Goal: Check status: Check status

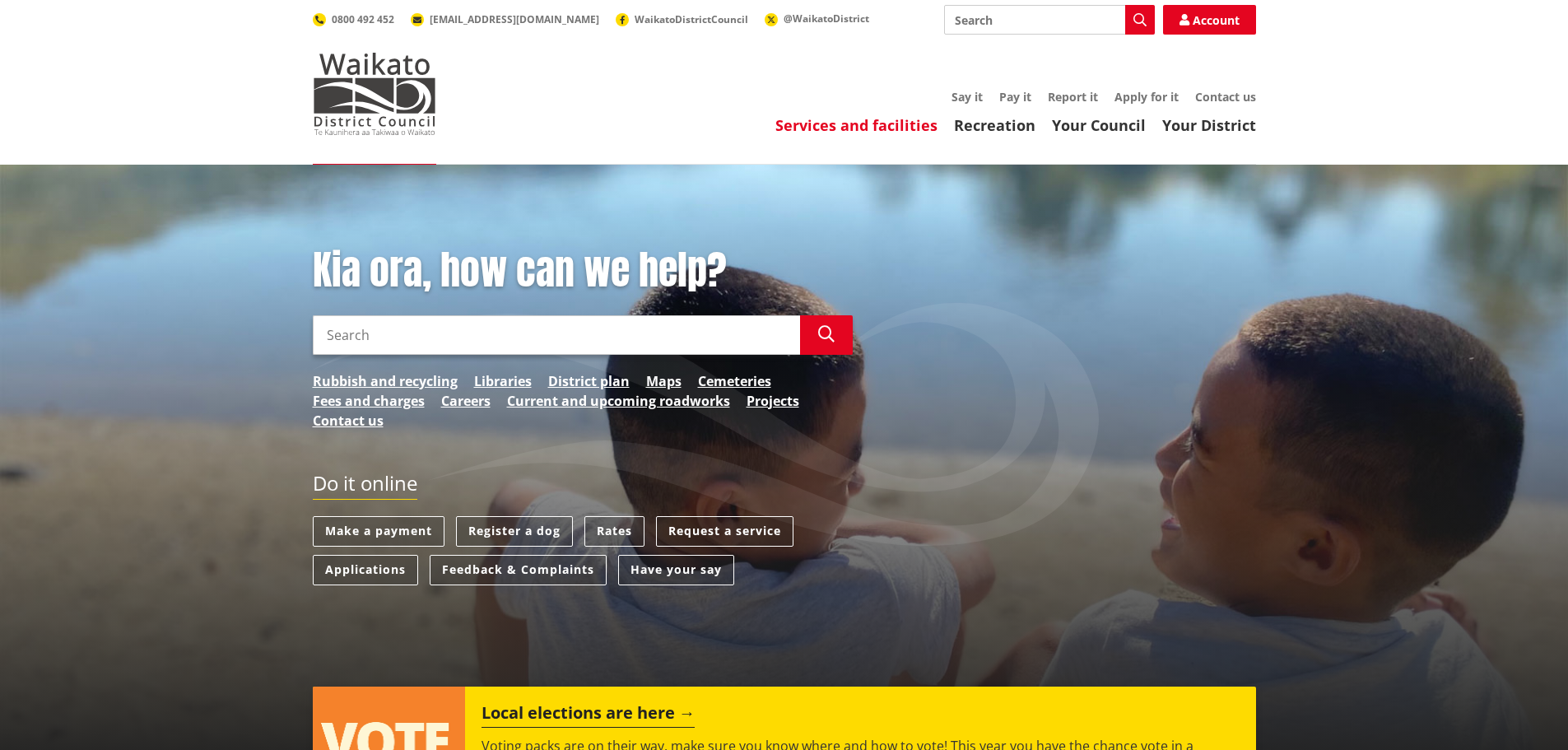
click at [800, 122] on link "Services and facilities" at bounding box center [857, 125] width 162 height 20
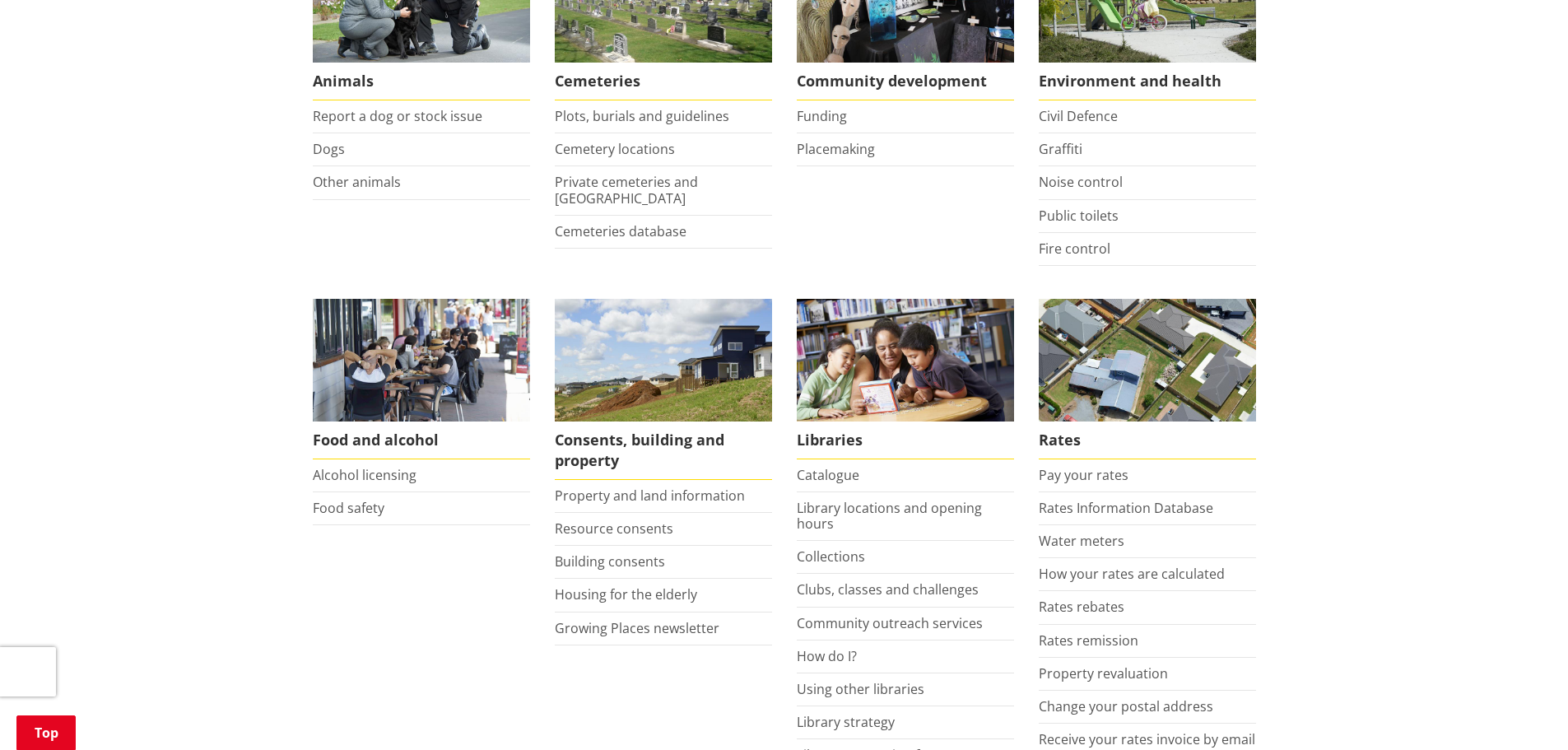
scroll to position [412, 0]
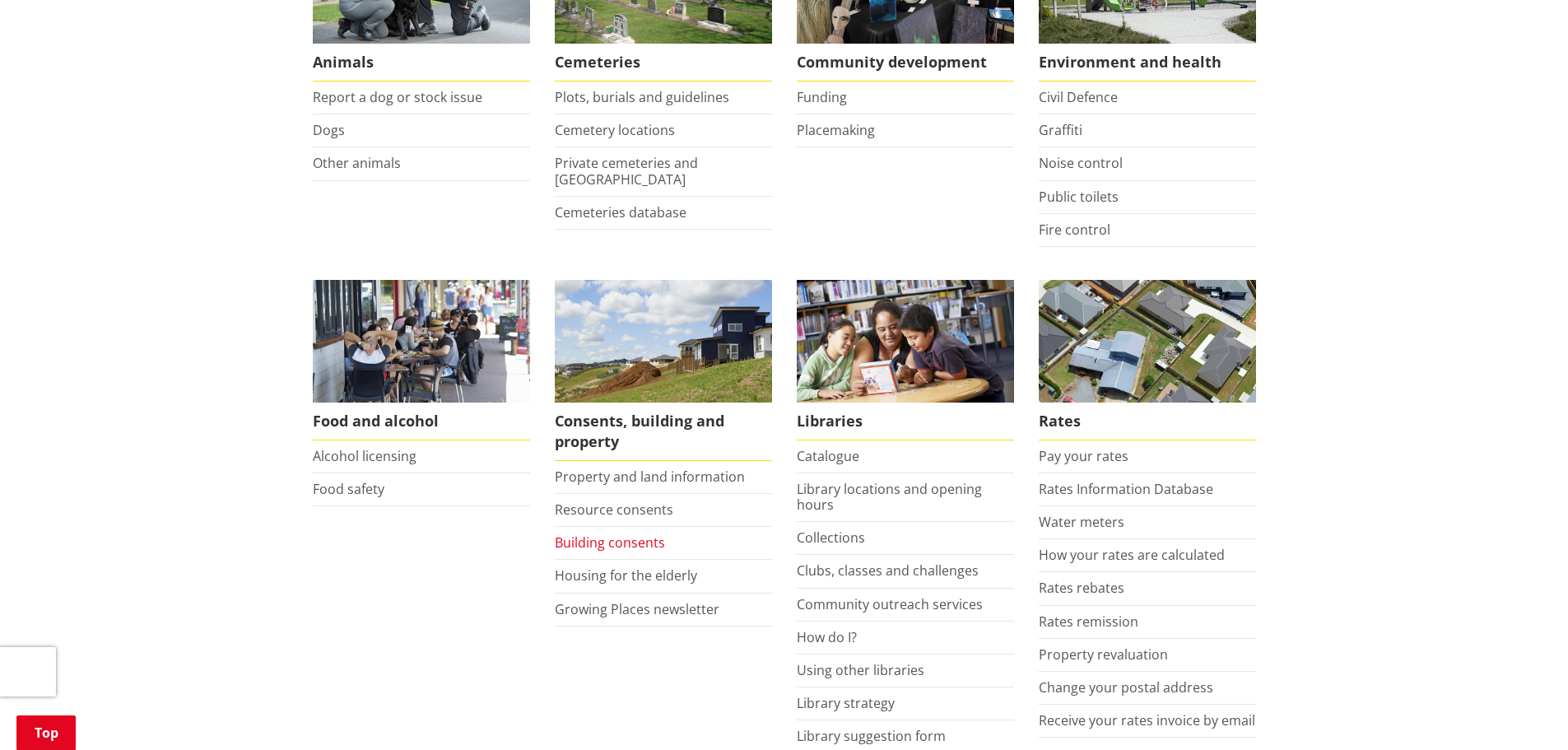
click at [609, 538] on link "Building consents" at bounding box center [610, 542] width 110 height 18
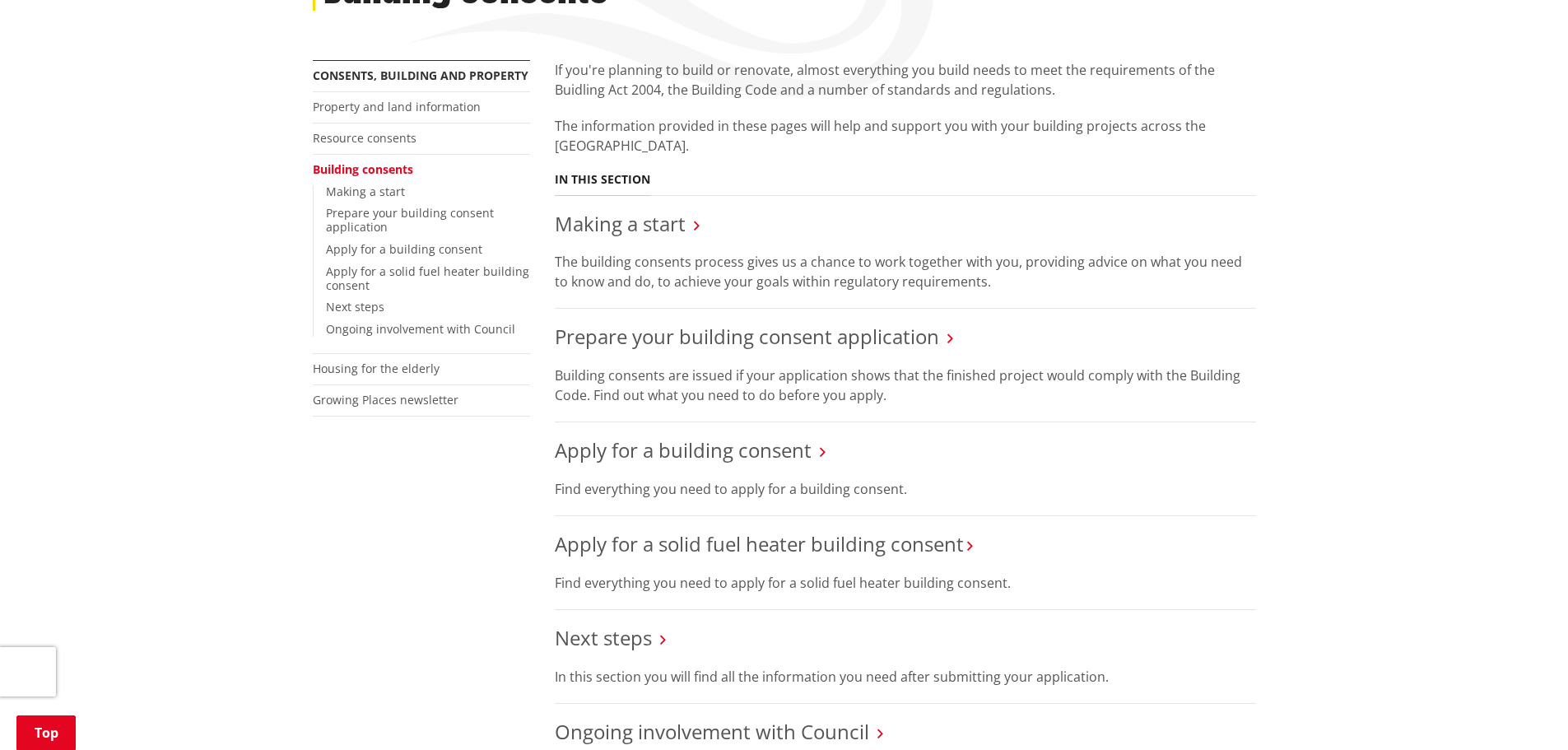
scroll to position [330, 0]
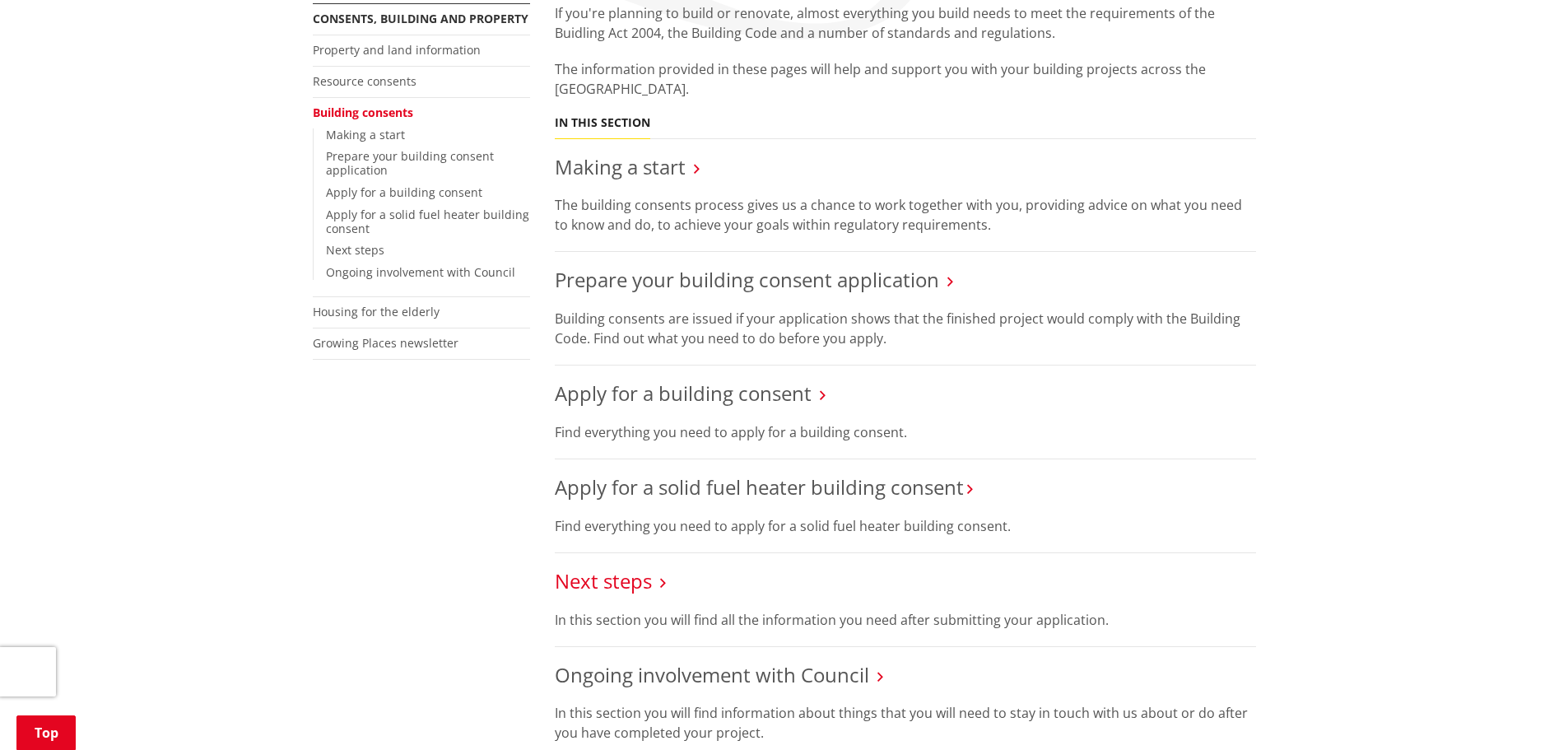
click at [622, 580] on link "Next steps" at bounding box center [603, 581] width 97 height 28
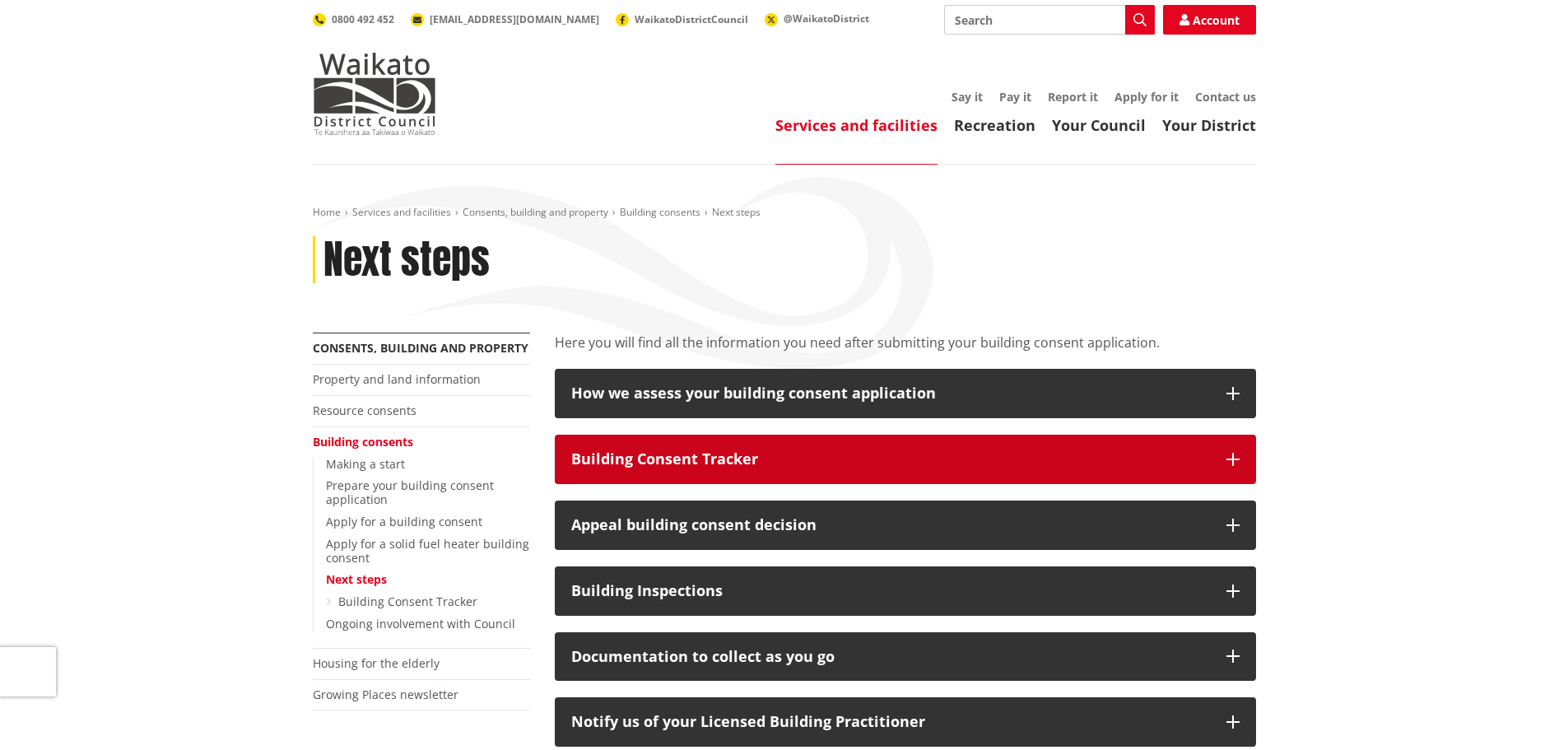
click at [649, 462] on div "Building Consent Tracker" at bounding box center [890, 460] width 638 height 16
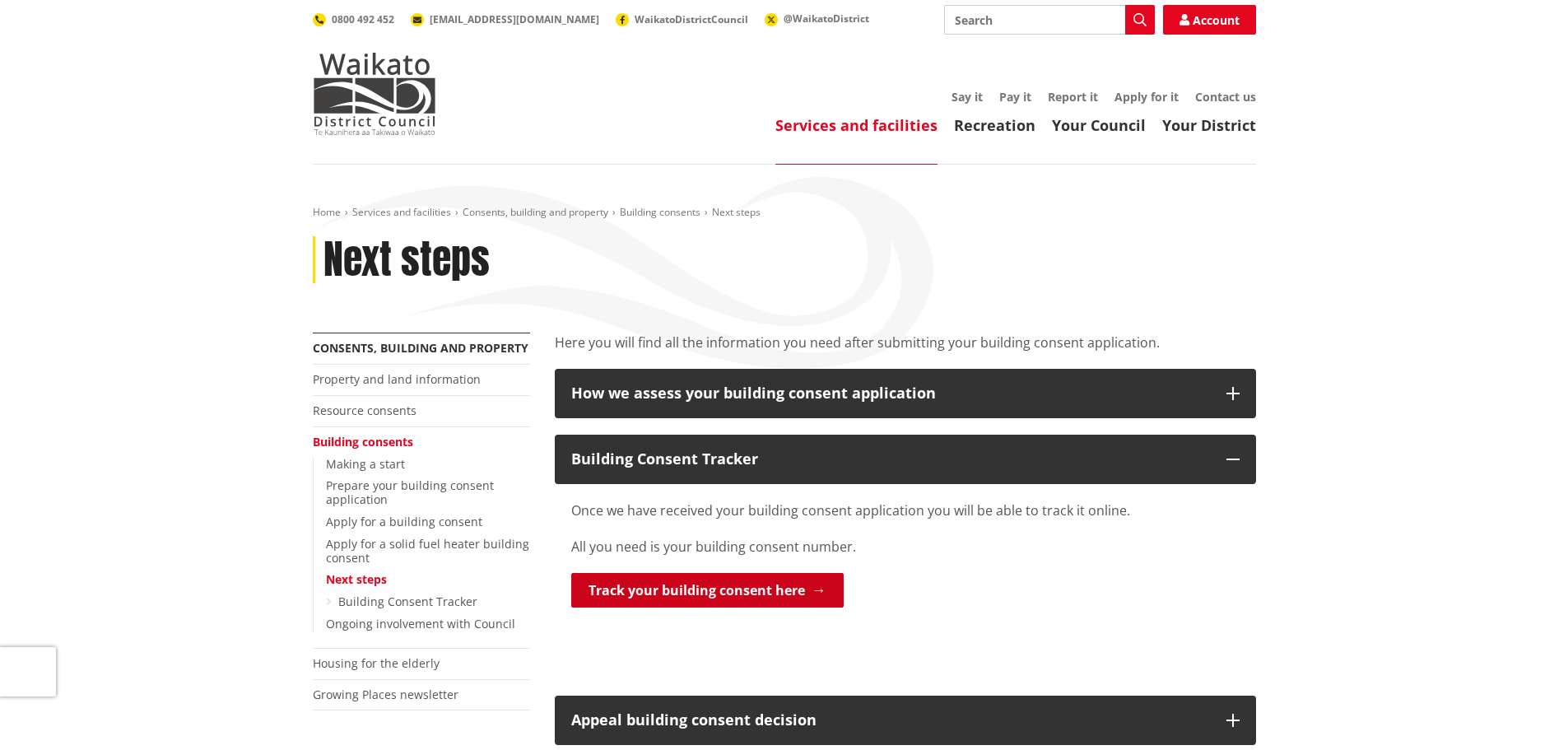
click at [646, 583] on link "Track your building consent here" at bounding box center [707, 590] width 272 height 35
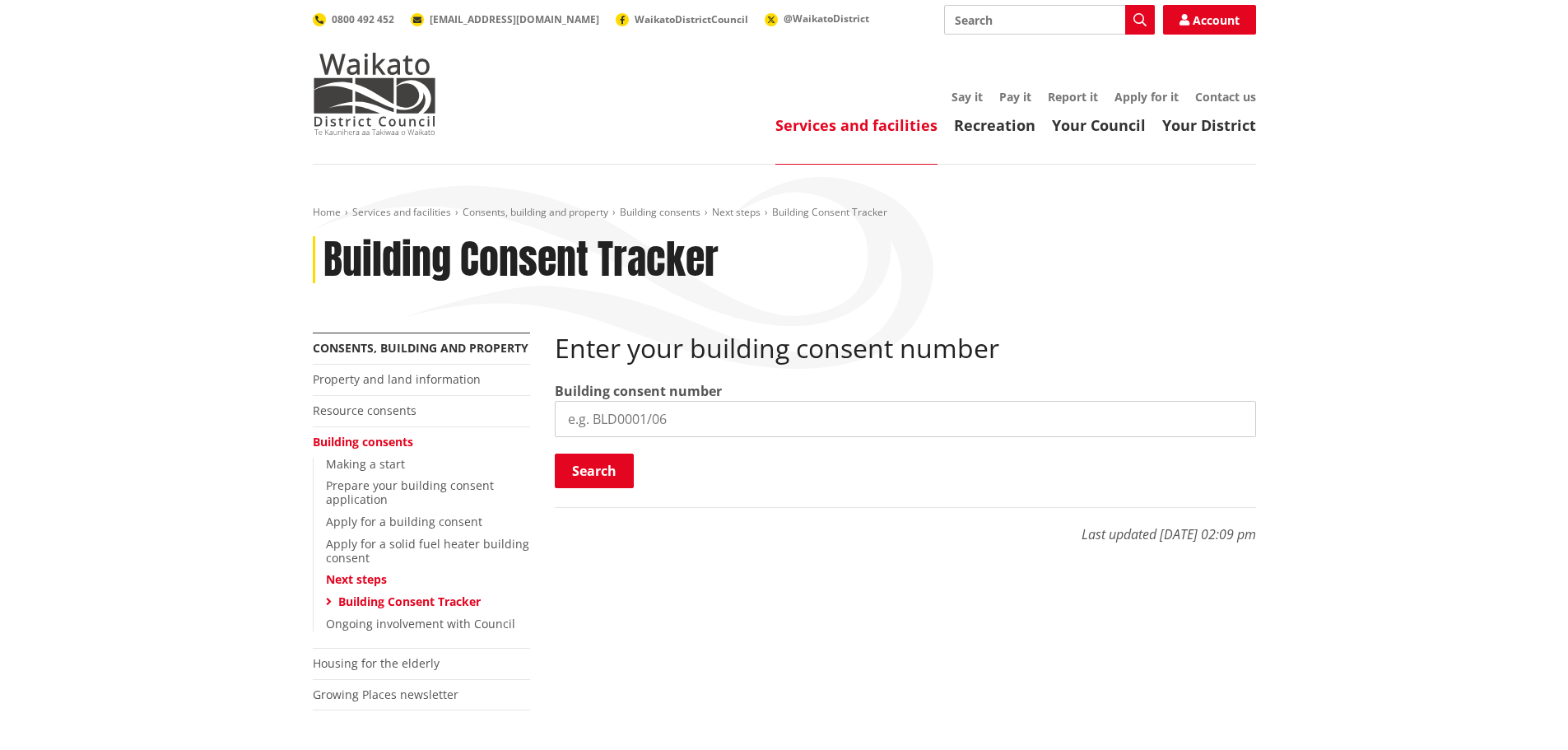
click at [634, 420] on input "search" at bounding box center [906, 419] width 702 height 37
type input "BLD0267/26"
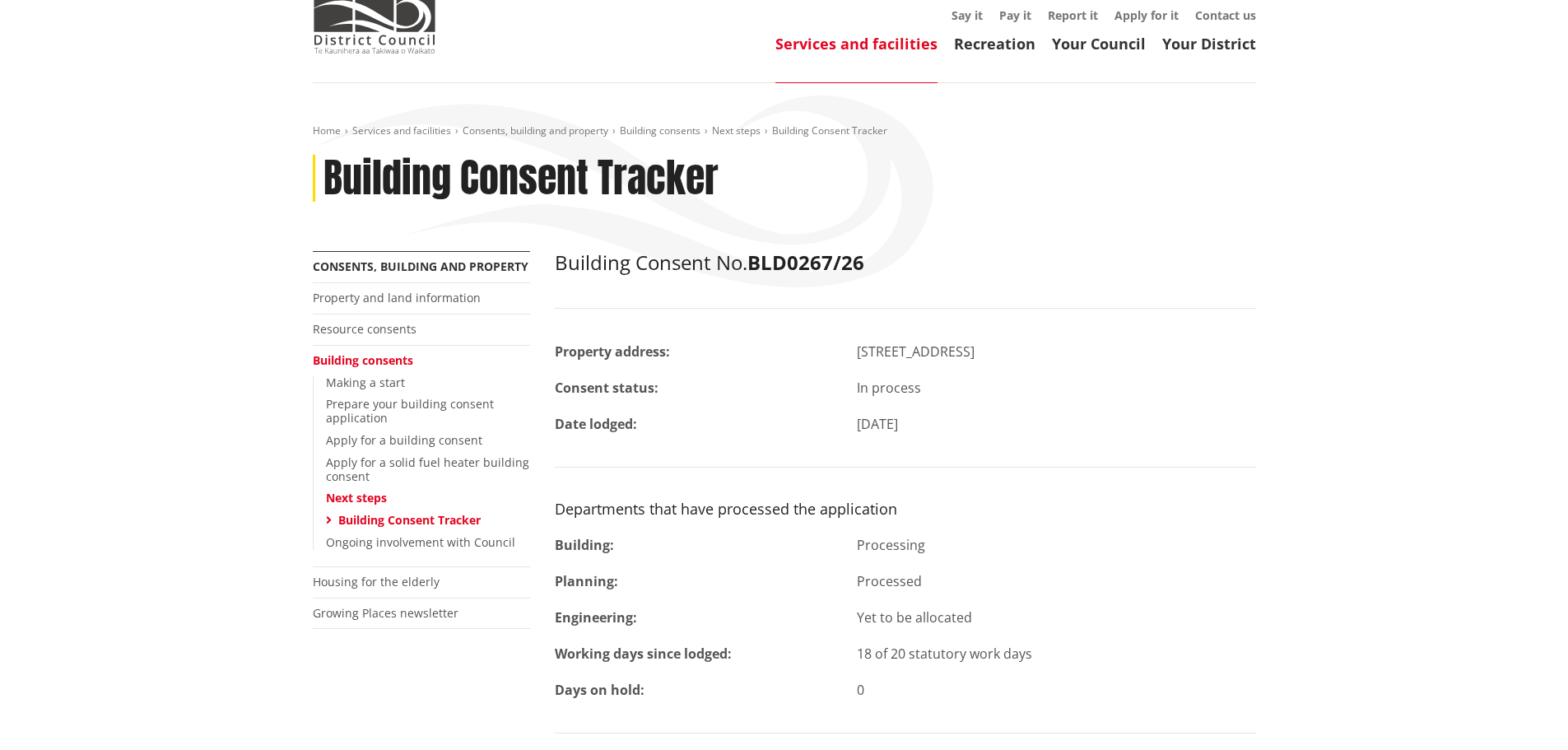
scroll to position [82, 0]
